Goal: Information Seeking & Learning: Understand process/instructions

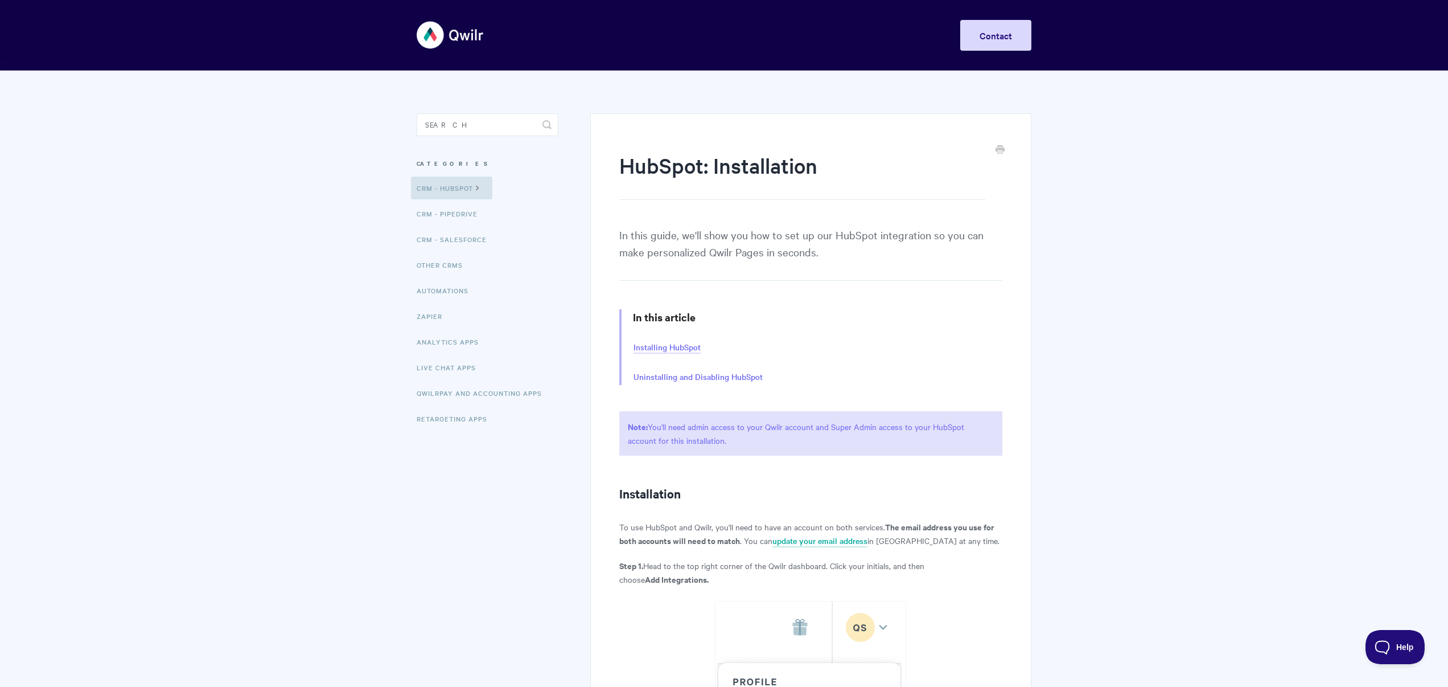
click at [661, 347] on link "Installing HubSpot" at bounding box center [667, 347] width 67 height 13
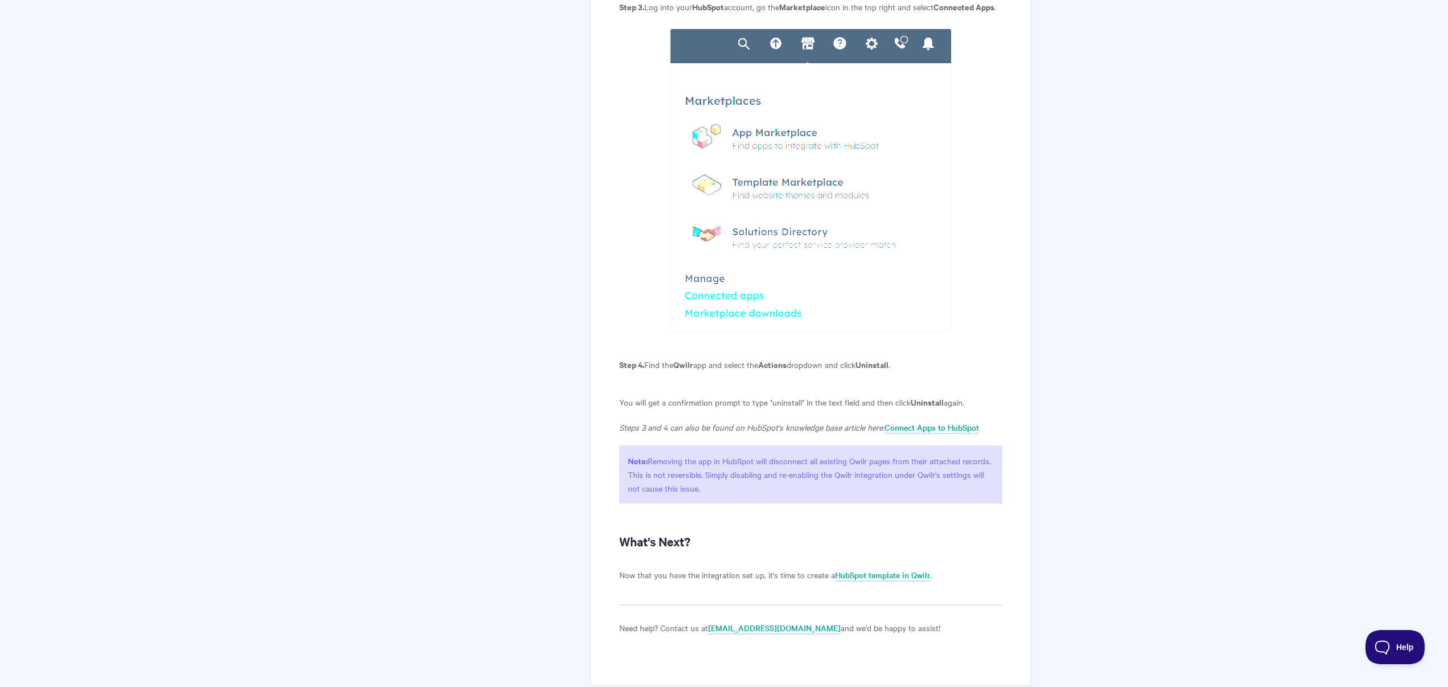
scroll to position [2570, 0]
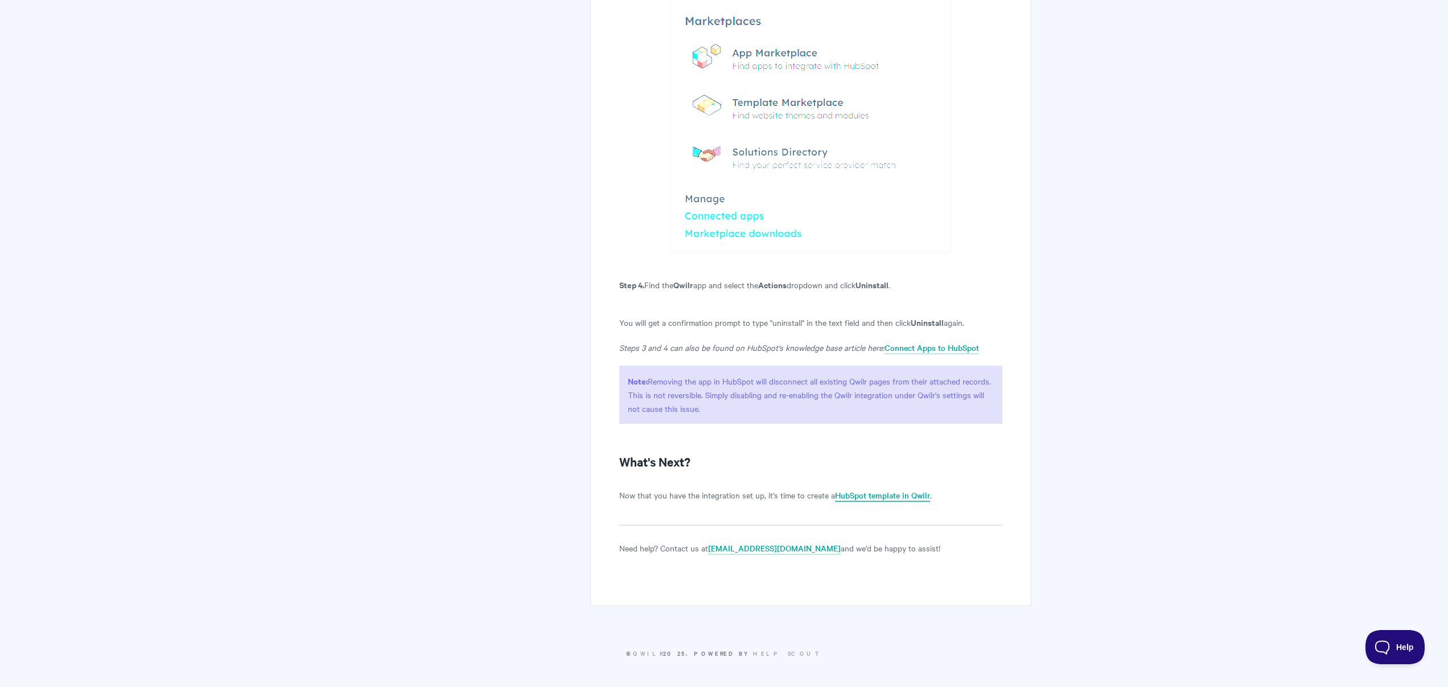
click at [865, 498] on link "HubSpot template in Qwilr" at bounding box center [882, 495] width 95 height 13
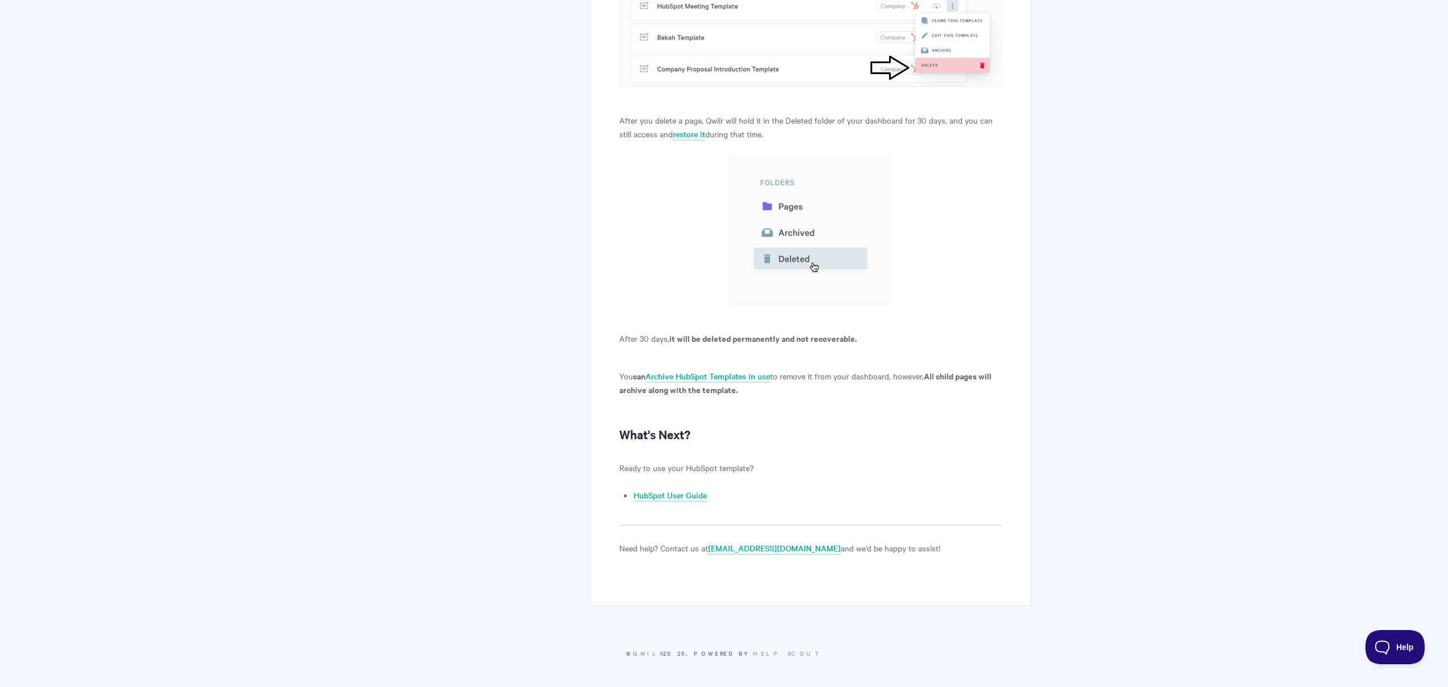
scroll to position [10114, 0]
click at [679, 496] on link "HubSpot User Guide" at bounding box center [670, 495] width 73 height 13
